Goal: Navigation & Orientation: Find specific page/section

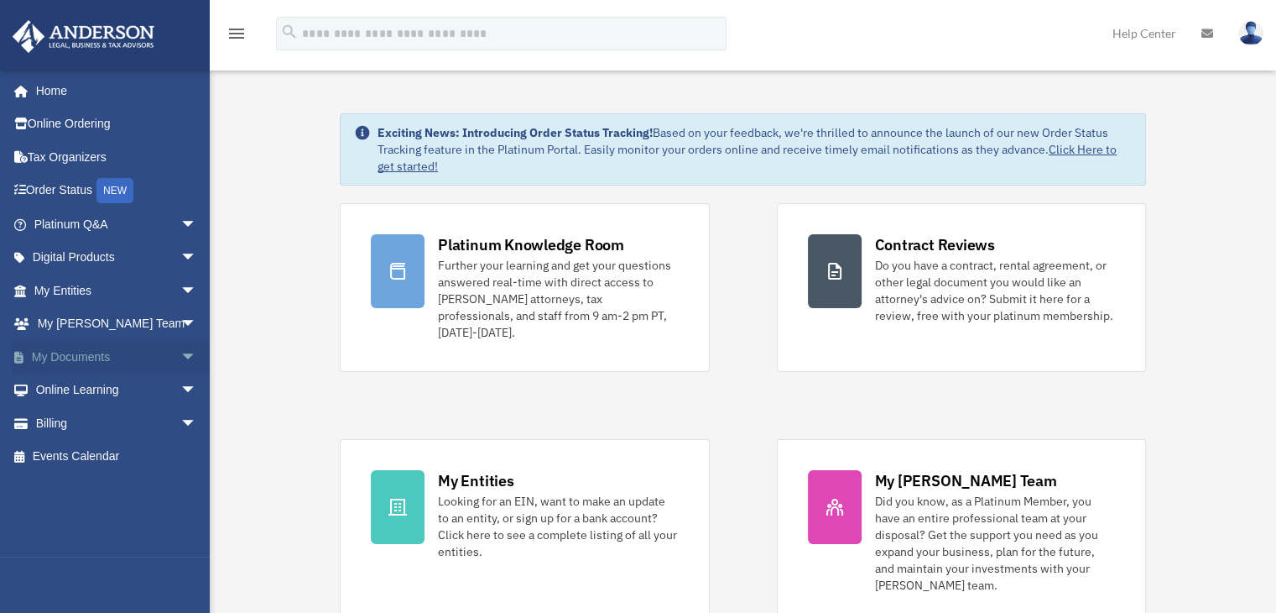
click at [87, 353] on link "My Documents arrow_drop_down" at bounding box center [117, 357] width 211 height 34
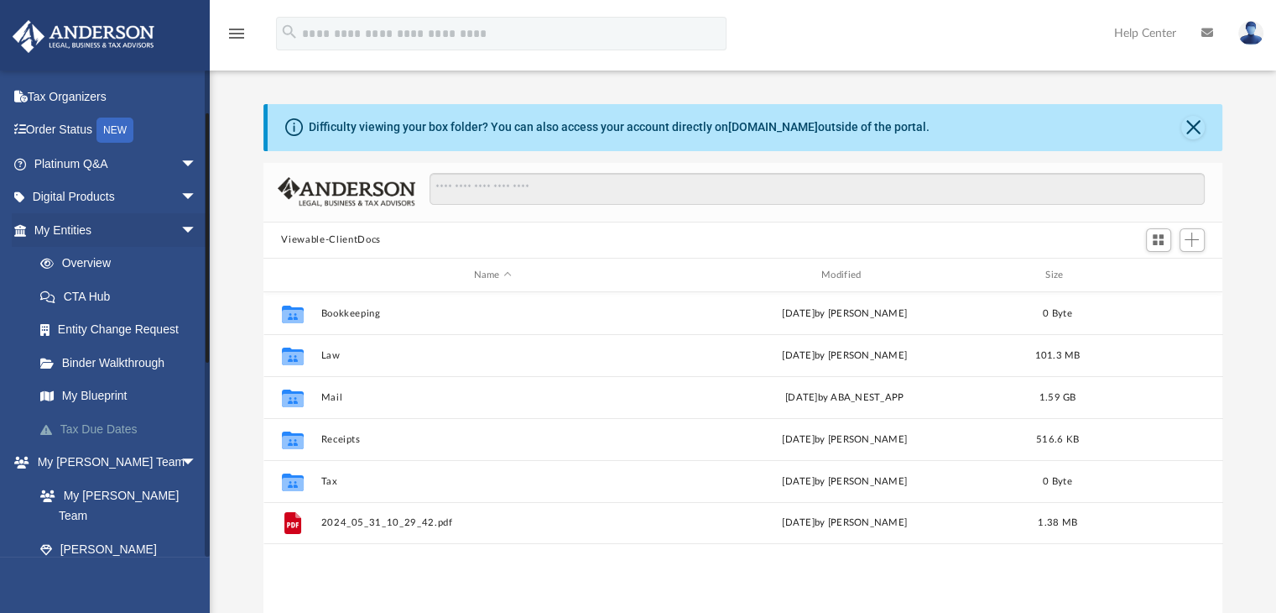
scroll to position [84, 0]
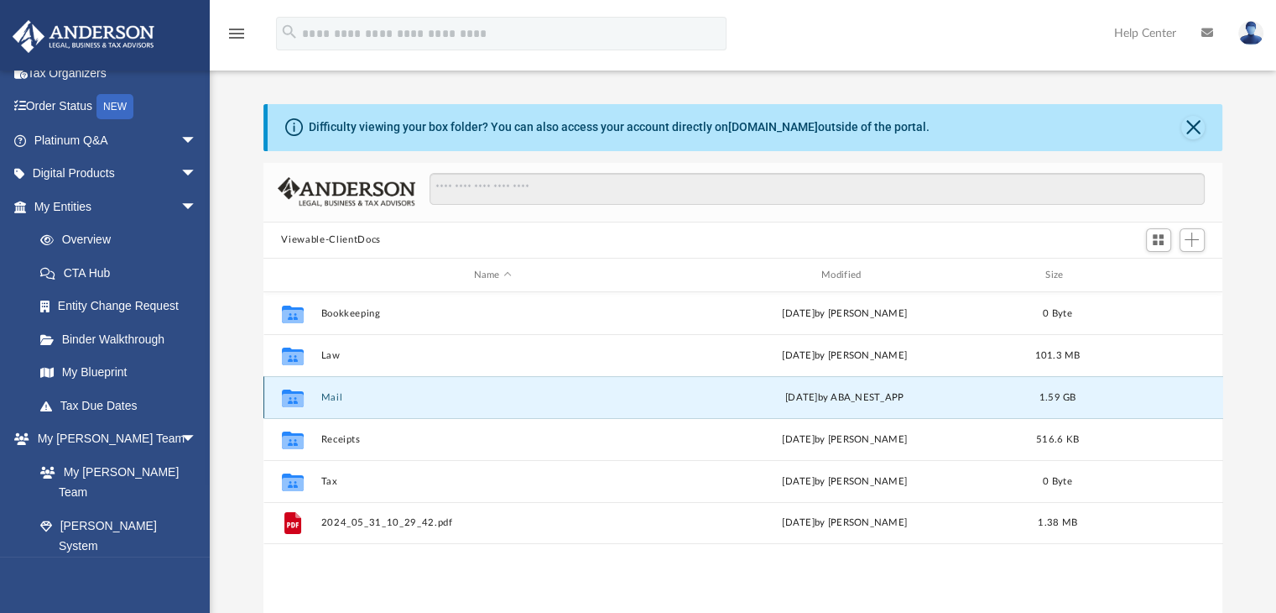
click at [332, 400] on button "Mail" at bounding box center [493, 397] width 344 height 11
click at [1192, 128] on button "Close" at bounding box center [1193, 127] width 23 height 23
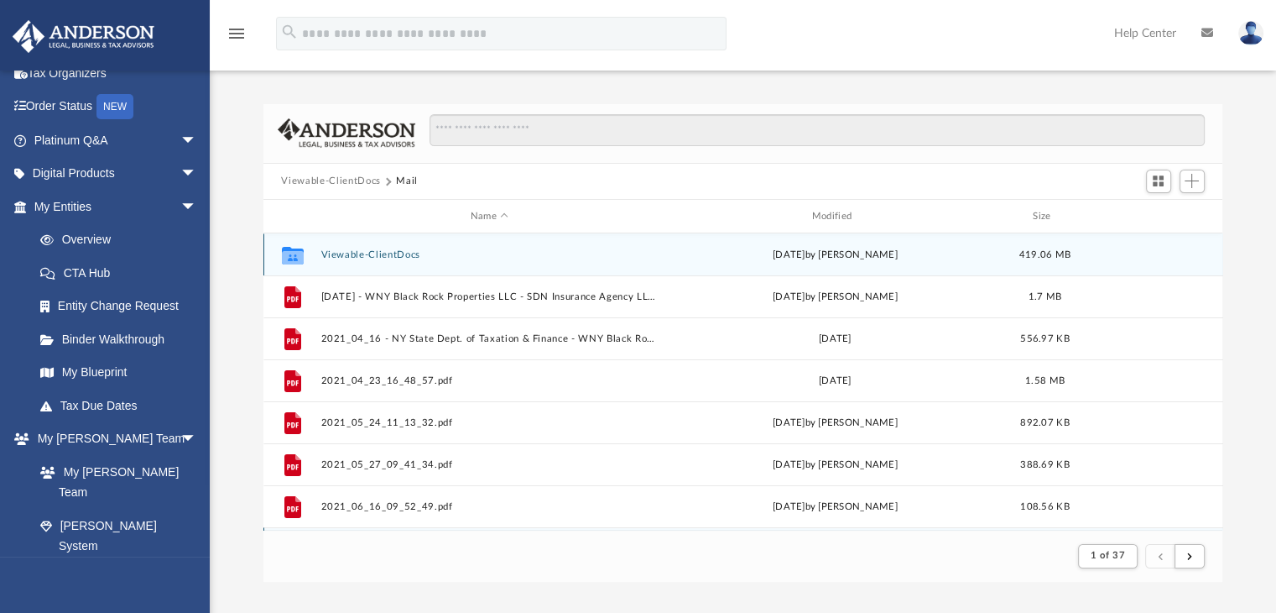
scroll to position [316, 947]
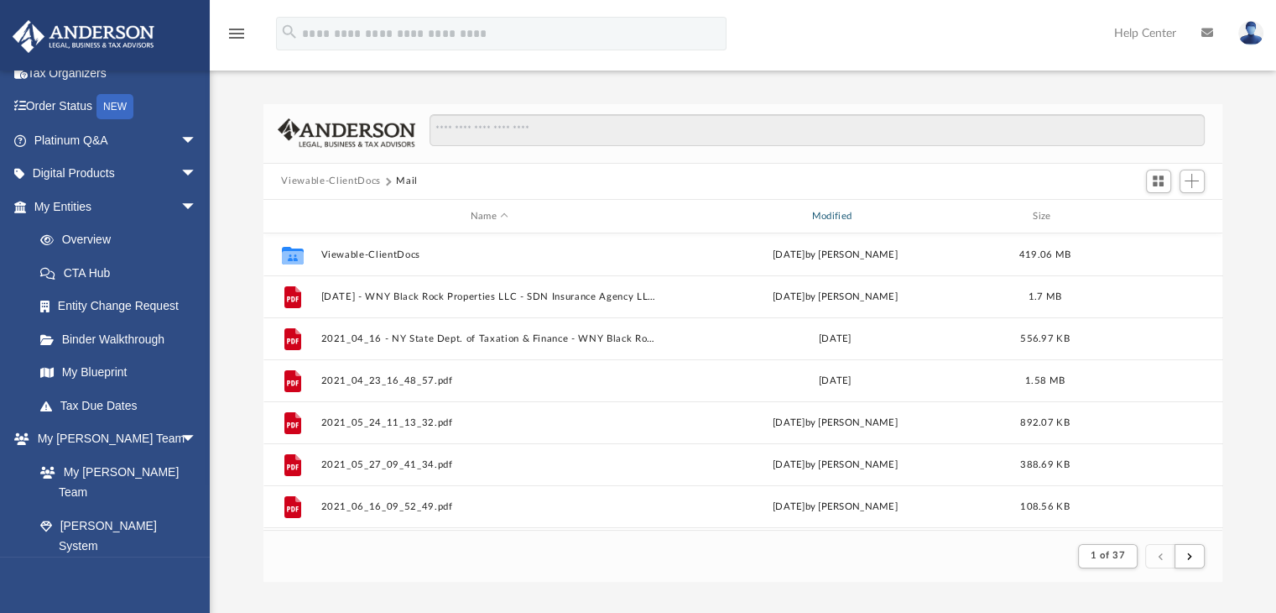
click at [843, 217] on div "Modified" at bounding box center [834, 216] width 338 height 15
click at [857, 215] on span "Modified" at bounding box center [856, 216] width 7 height 7
